Goal: Transaction & Acquisition: Purchase product/service

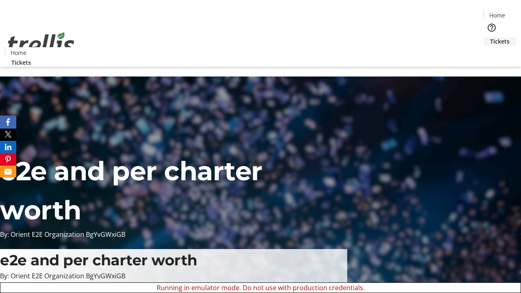
click at [490, 37] on span "Tickets" at bounding box center [500, 41] width 20 height 9
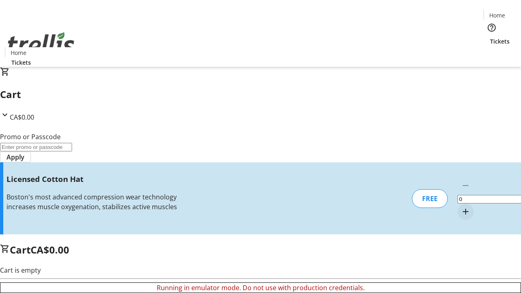
click at [461, 207] on mat-icon "Increment by one" at bounding box center [466, 212] width 10 height 10
type input "1"
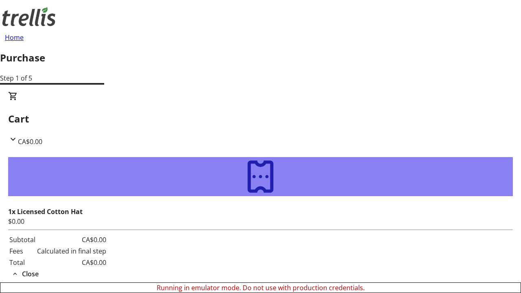
type input "[PERSON_NAME][EMAIL_ADDRESS][DOMAIN_NAME]"
type input "[PERSON_NAME]"
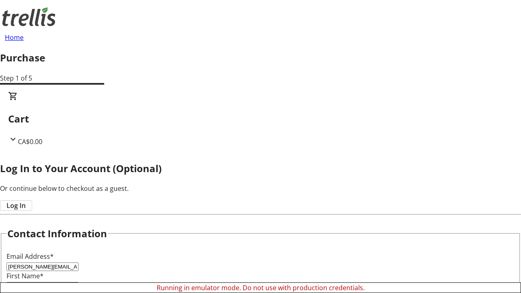
type input "[PERSON_NAME]"
